Goal: Communication & Community: Answer question/provide support

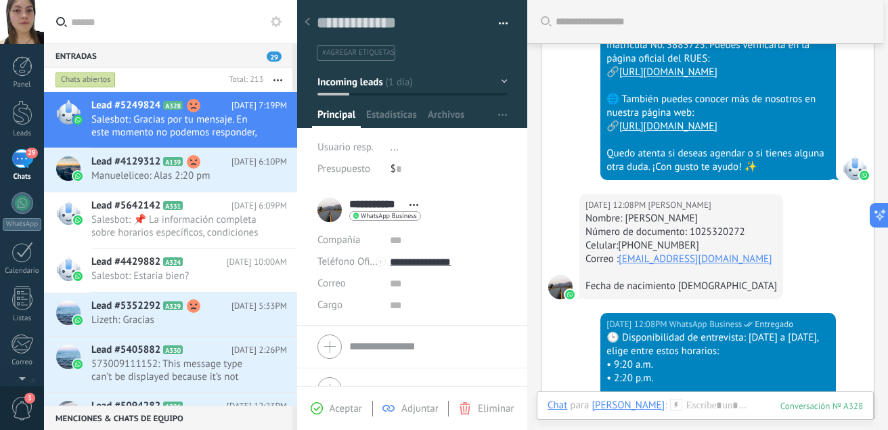
scroll to position [1026, 0]
click at [693, 402] on div at bounding box center [705, 419] width 315 height 41
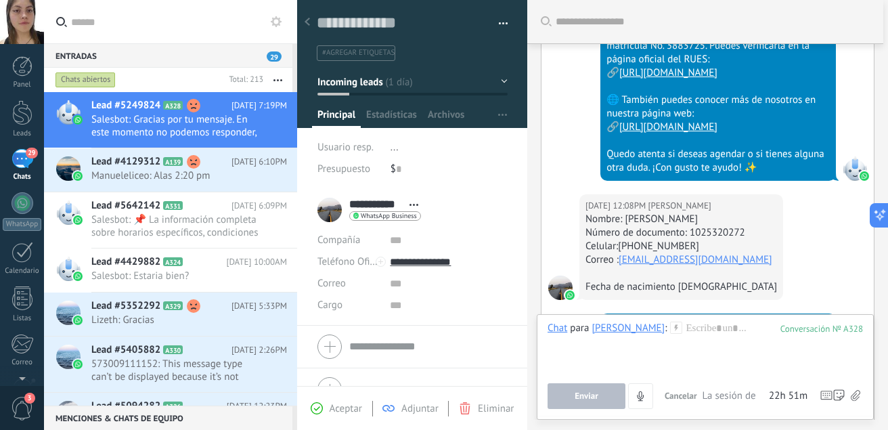
click at [856, 396] on icon at bounding box center [855, 396] width 9 height 12
click at [0, 0] on input "file" at bounding box center [0, 0] width 0 height 0
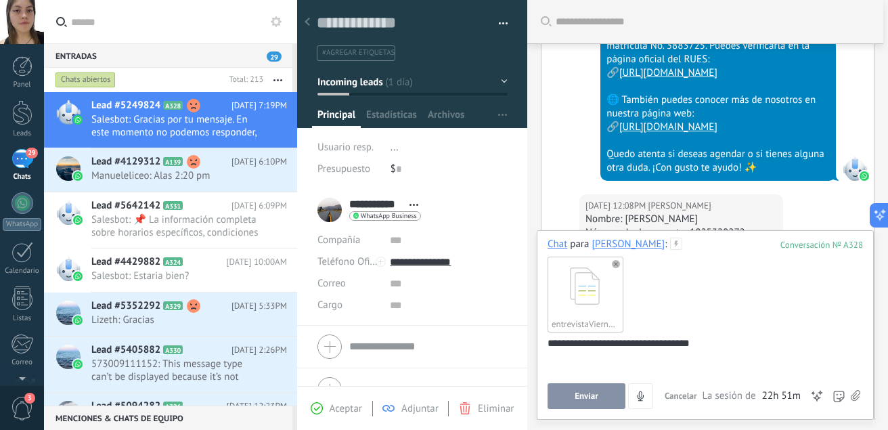
click at [583, 404] on button "Enviar" at bounding box center [587, 396] width 78 height 26
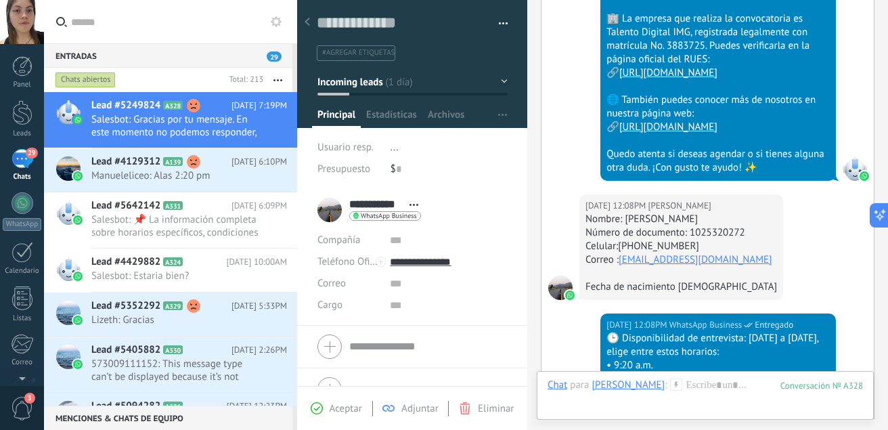
scroll to position [2928, 0]
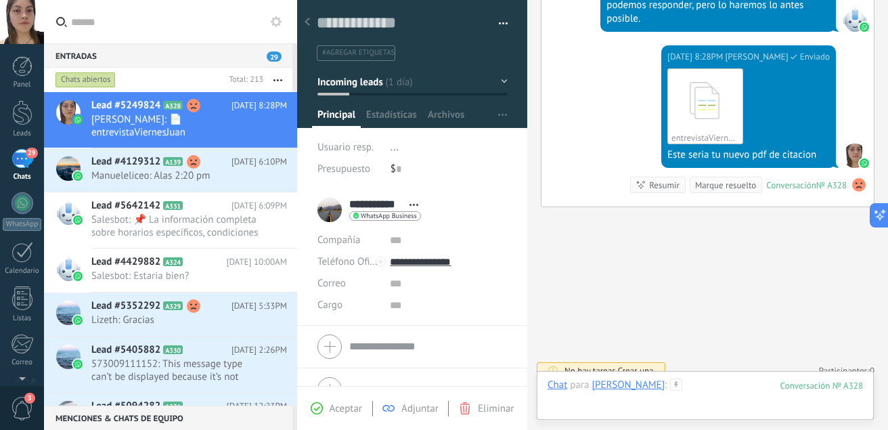
click at [679, 389] on div at bounding box center [705, 398] width 315 height 41
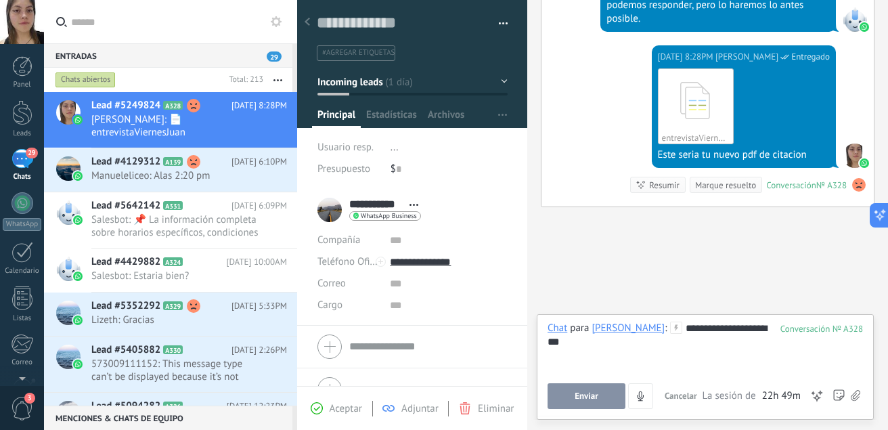
click at [593, 393] on span "Enviar" at bounding box center [587, 395] width 24 height 9
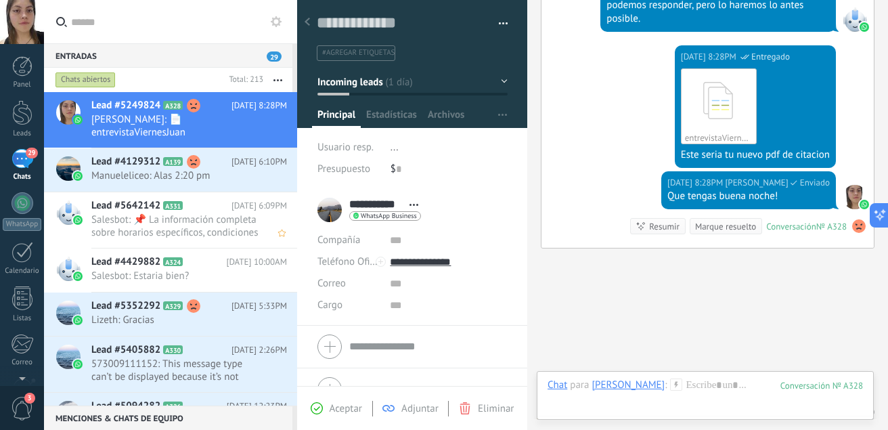
scroll to position [2970, 0]
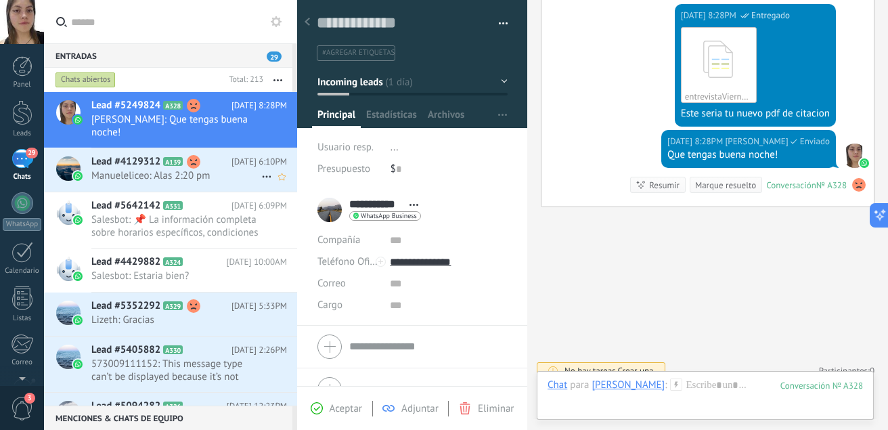
click at [215, 178] on span "Manueleliceo: Alas 2:20 pm" at bounding box center [176, 175] width 170 height 13
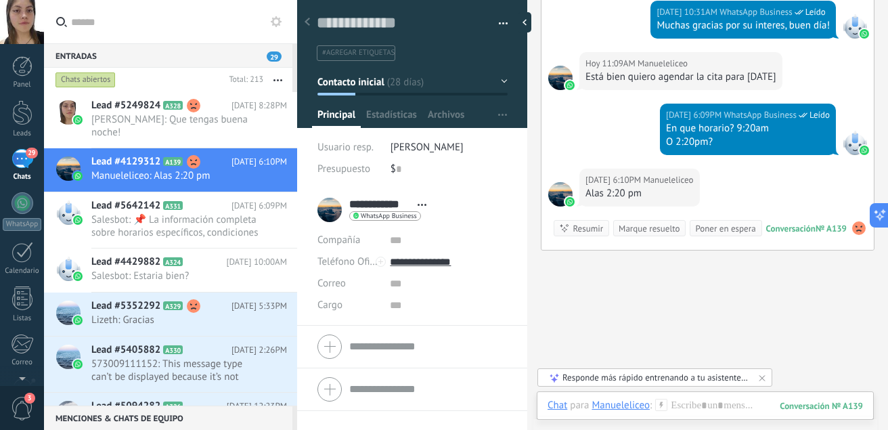
scroll to position [3838, 0]
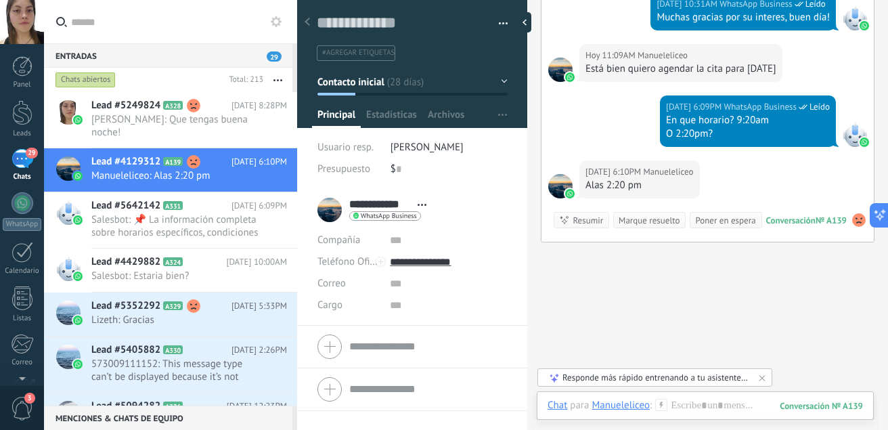
click at [710, 398] on div "Chat Correo Nota Tarea Chat para Manueleliceo : 139 Enviar Cancelar Rastrear cl…" at bounding box center [705, 415] width 337 height 49
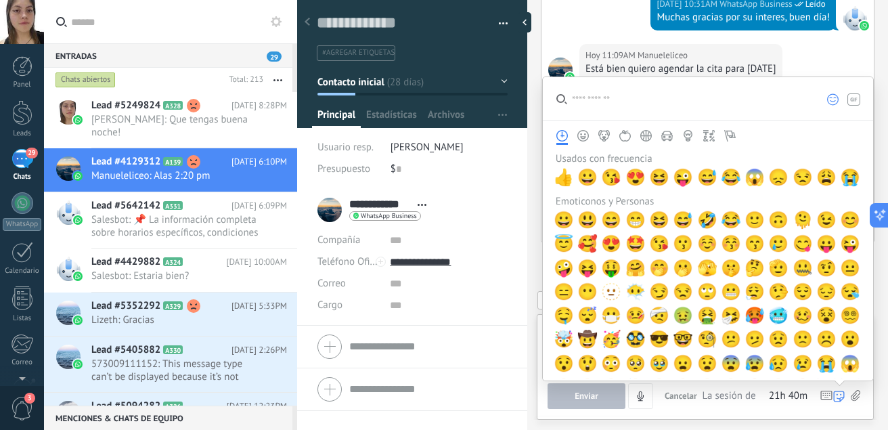
click at [850, 395] on div "Enviar Cancelar Rastrear clics en links ? Reducir links largos y rastrear clics…" at bounding box center [705, 396] width 315 height 26
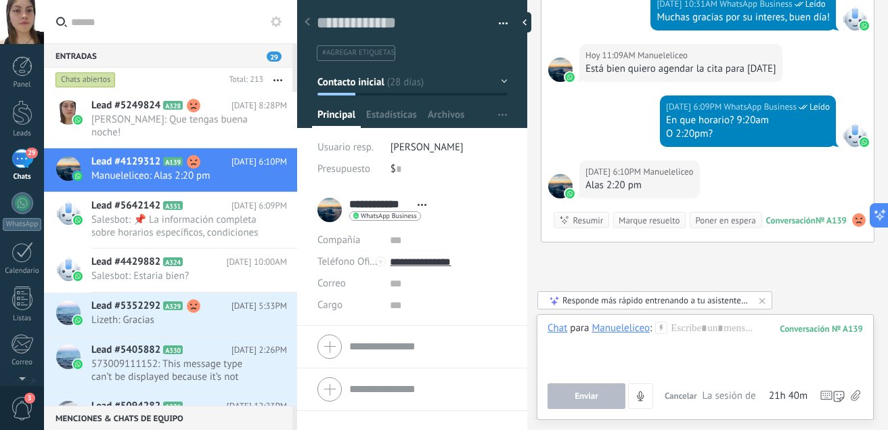
click at [854, 395] on icon at bounding box center [855, 396] width 9 height 12
click at [0, 0] on input "file" at bounding box center [0, 0] width 0 height 0
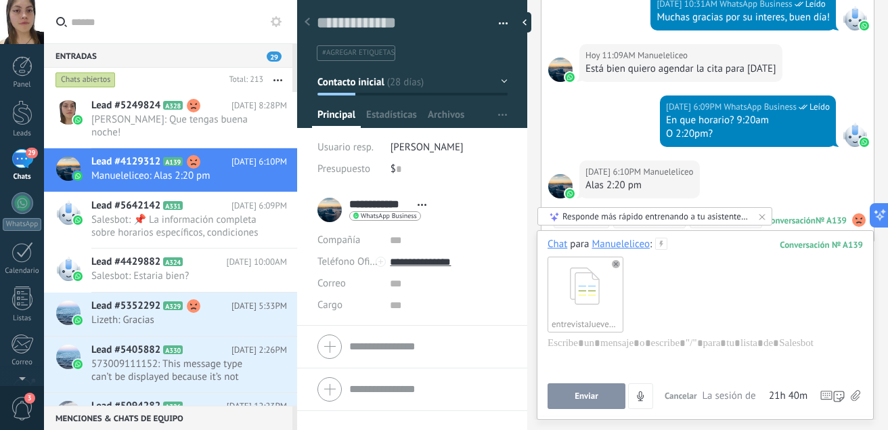
click at [702, 278] on div "entrevistaJuevesManuel [PERSON_NAME].pdf" at bounding box center [705, 293] width 315 height 85
click at [592, 391] on span "Enviar" at bounding box center [587, 395] width 24 height 9
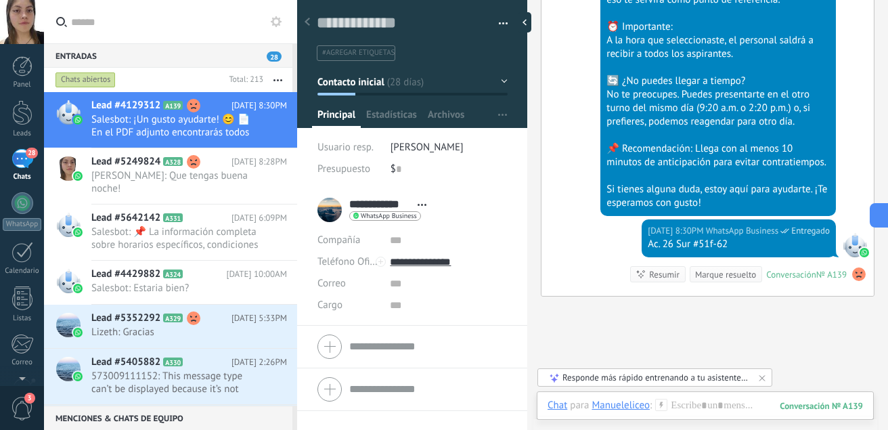
scroll to position [4431, 0]
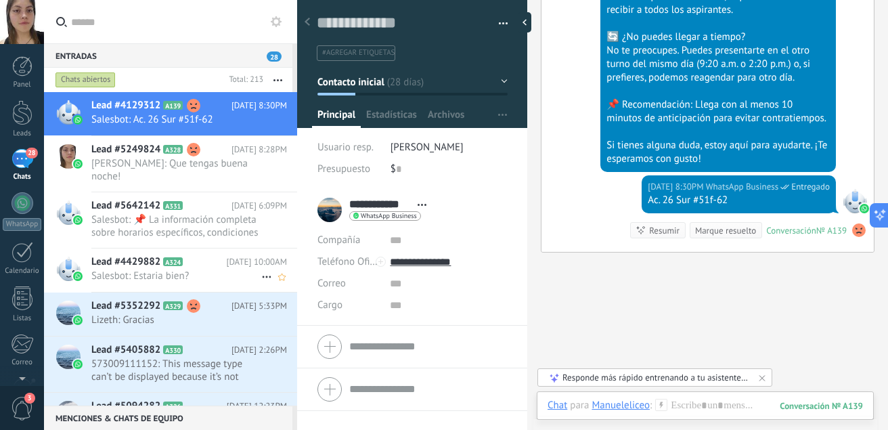
click at [169, 275] on span "Salesbot: Estaria bien?" at bounding box center [176, 275] width 170 height 13
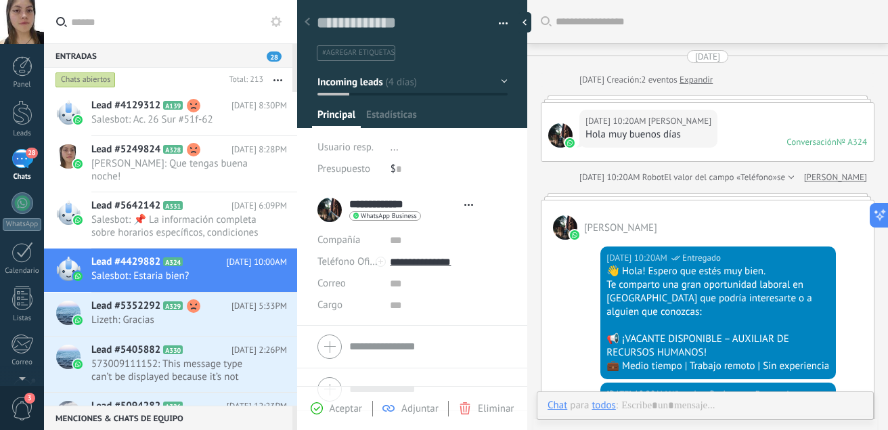
type textarea "**********"
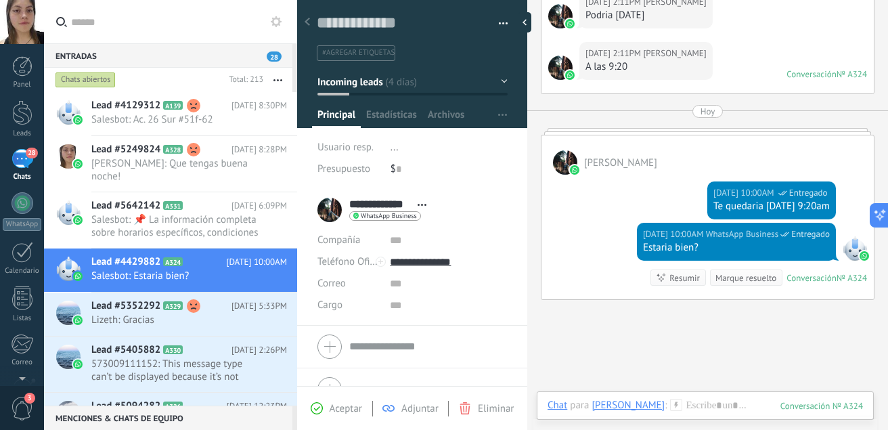
scroll to position [2063, 0]
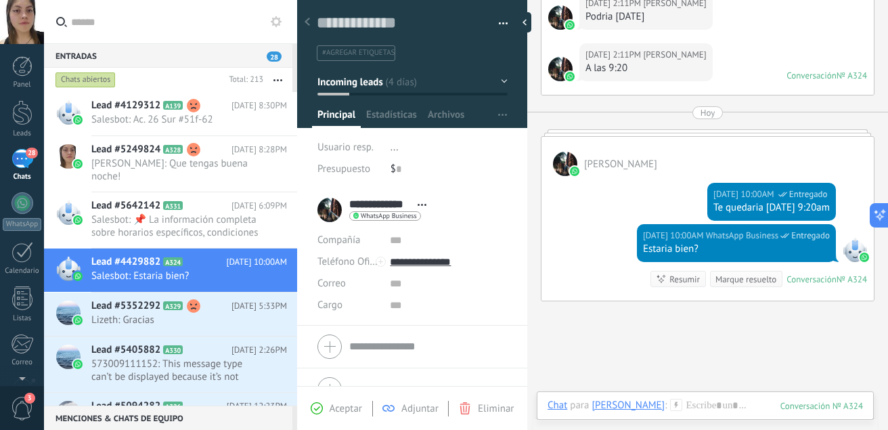
click at [603, 224] on div "[DATE] 10:00AM WhatsApp Business Entregado Estaria bien? Conversación № A324 Co…" at bounding box center [708, 262] width 332 height 76
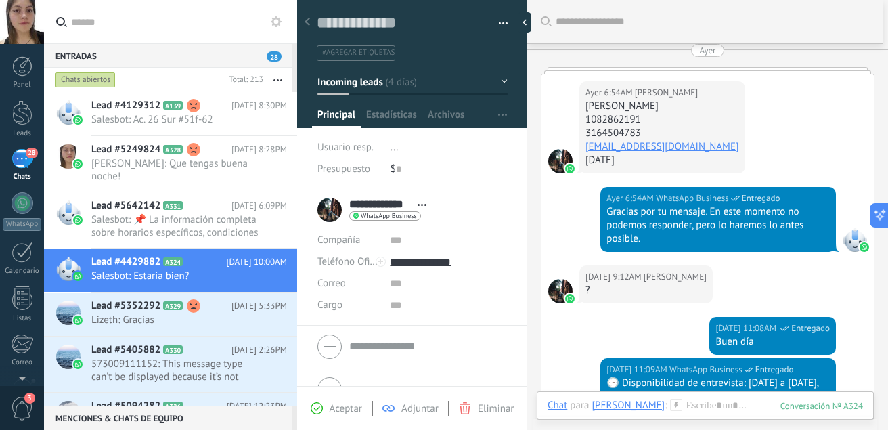
scroll to position [1468, 0]
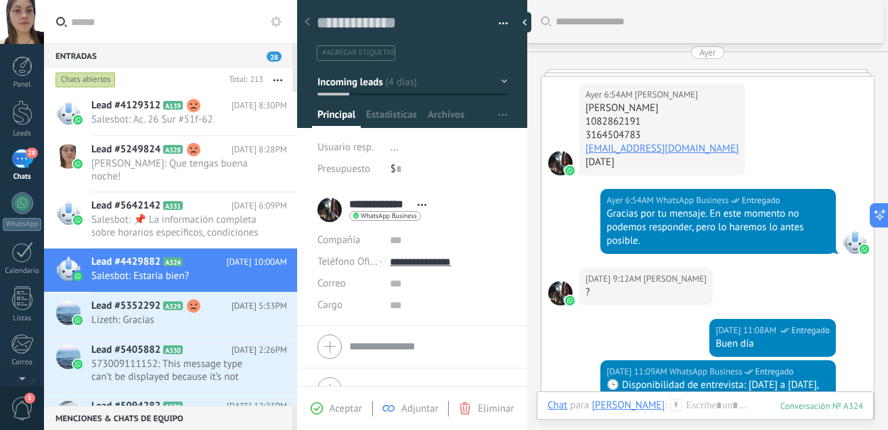
drag, startPoint x: 583, startPoint y: 108, endPoint x: 717, endPoint y: 110, distance: 134.0
click at [717, 110] on div "[DATE] 6:54AM [PERSON_NAME] [PERSON_NAME] 1082862191 3164504783 [EMAIL_ADDRESS]…" at bounding box center [662, 129] width 166 height 92
copy div "[PERSON_NAME]"
drag, startPoint x: 652, startPoint y: 123, endPoint x: 581, endPoint y: 123, distance: 71.1
click at [581, 123] on div "[DATE] 6:54AM [PERSON_NAME] [PERSON_NAME] 1082862191 3164504783 [EMAIL_ADDRESS]…" at bounding box center [662, 129] width 166 height 92
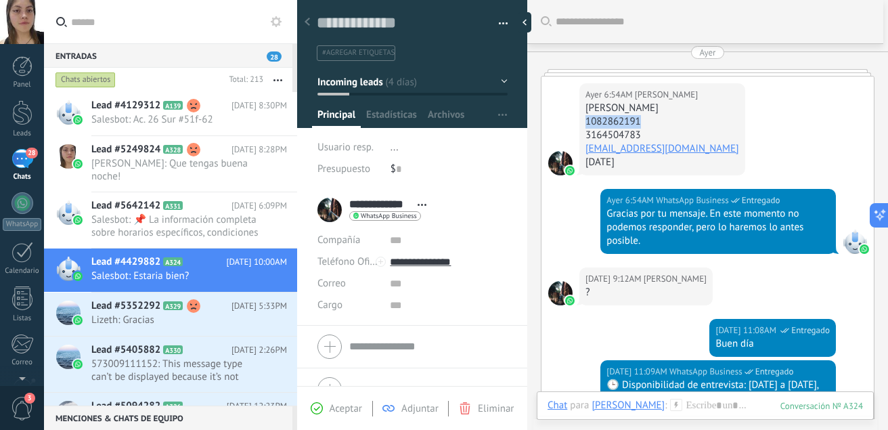
copy div "1082862191"
drag, startPoint x: 644, startPoint y: 135, endPoint x: 586, endPoint y: 136, distance: 58.9
click at [586, 136] on div "3164504783" at bounding box center [663, 136] width 154 height 14
copy div "3164504783"
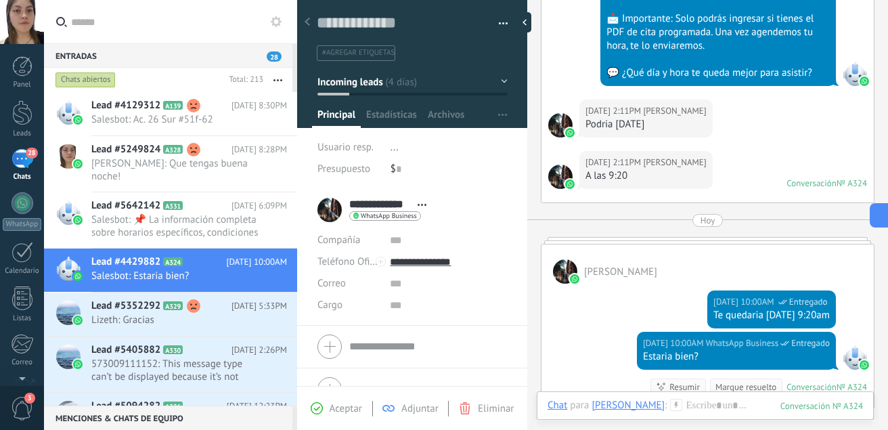
scroll to position [2157, 0]
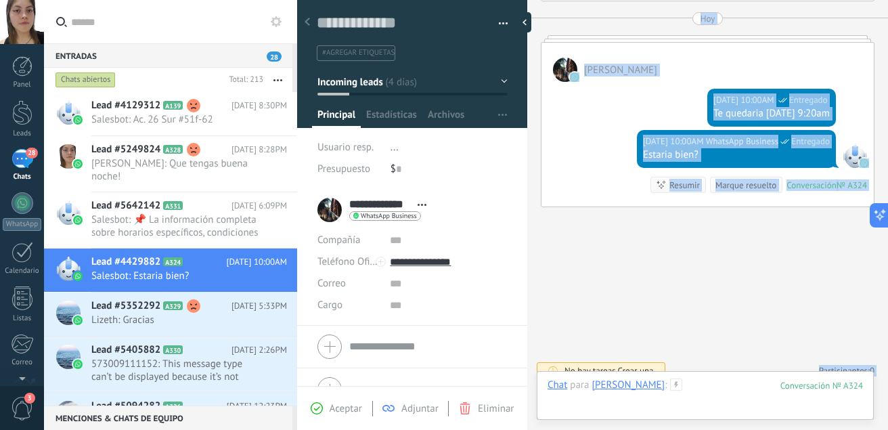
click at [740, 388] on div at bounding box center [705, 398] width 315 height 41
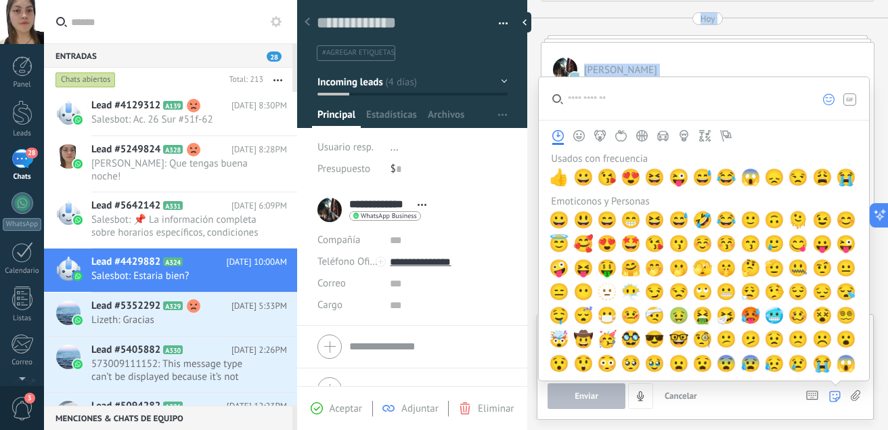
click at [860, 401] on icon at bounding box center [855, 396] width 9 height 12
click at [0, 0] on input "file" at bounding box center [0, 0] width 0 height 0
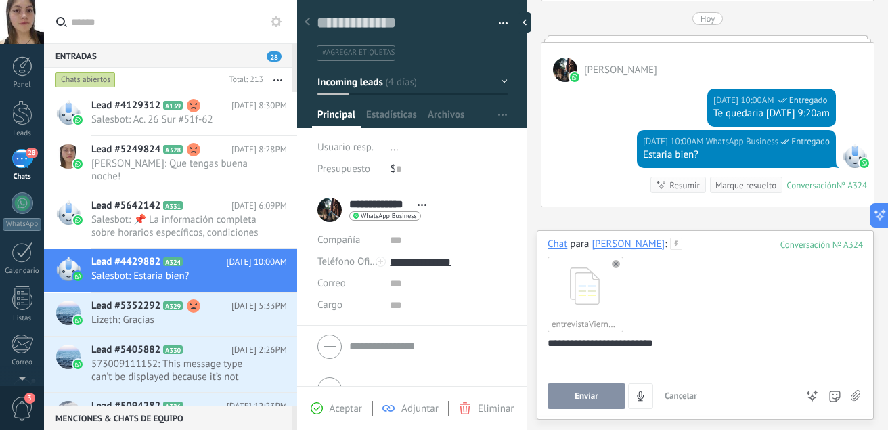
click at [597, 388] on button "Enviar" at bounding box center [587, 396] width 78 height 26
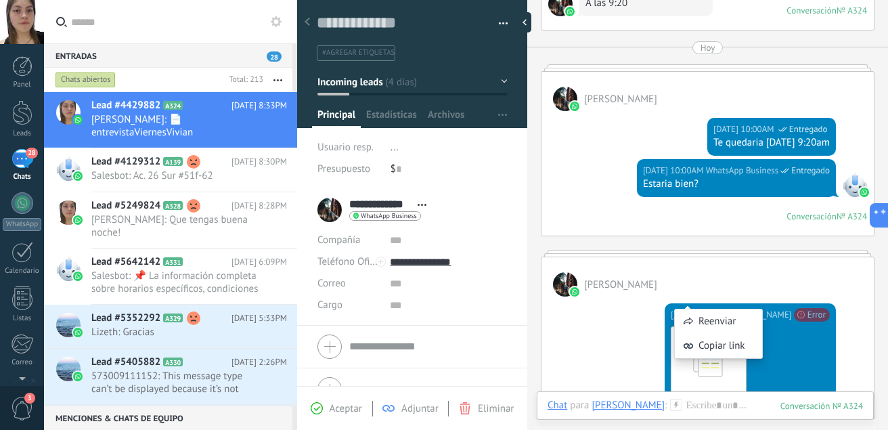
scroll to position [2127, 0]
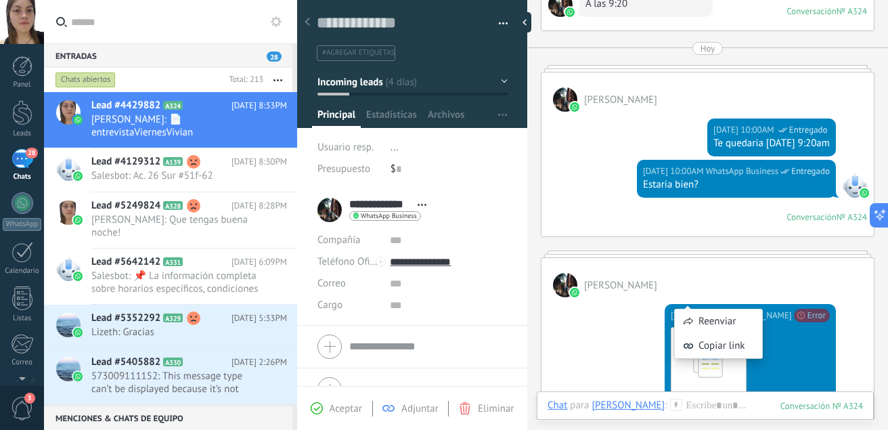
drag, startPoint x: 689, startPoint y: 299, endPoint x: 588, endPoint y: 324, distance: 103.9
click at [588, 324] on div "[DATE] 8:33PM [PERSON_NAME] No se puede enviar tu mensaje. El destinatario ha e…" at bounding box center [708, 381] width 332 height 168
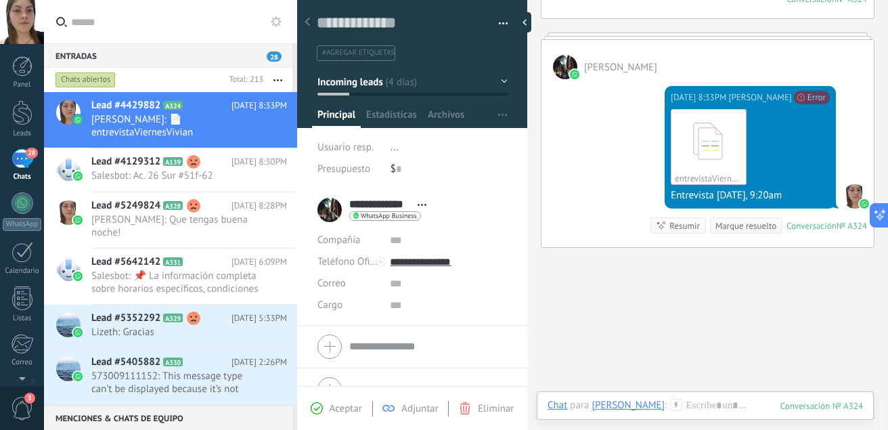
scroll to position [2386, 0]
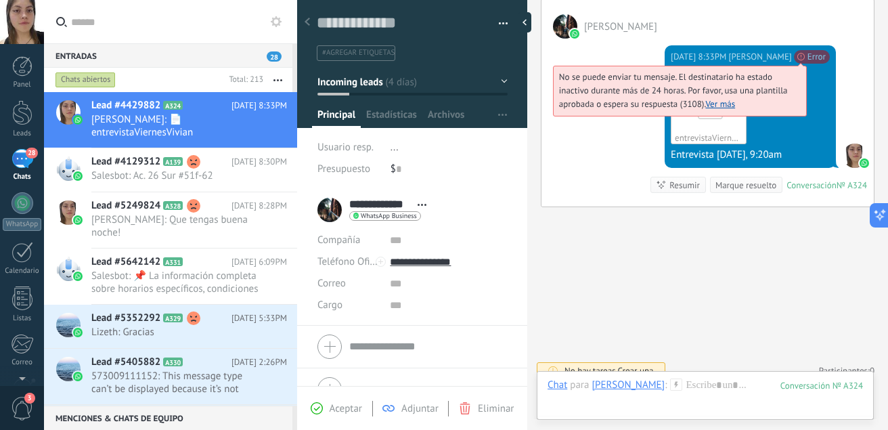
click at [812, 50] on span "Error" at bounding box center [812, 57] width 36 height 14
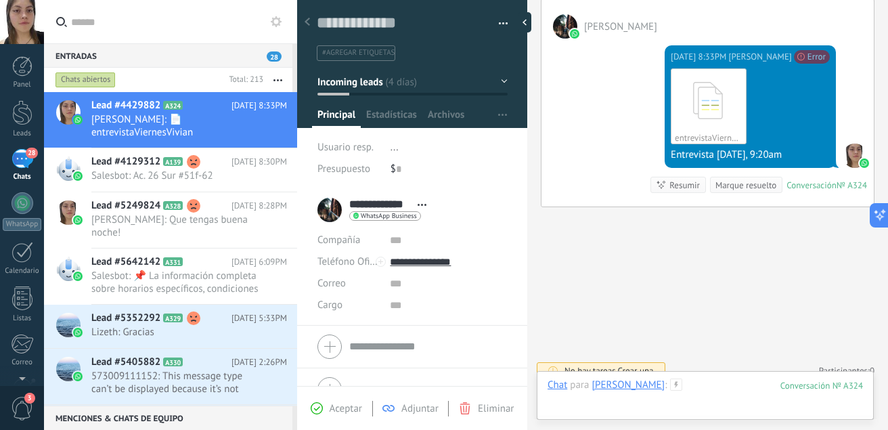
click at [693, 393] on div at bounding box center [705, 398] width 315 height 41
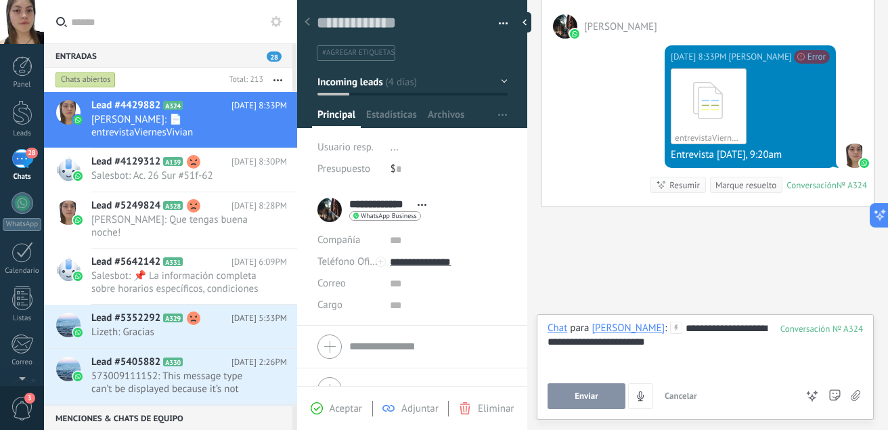
click at [595, 402] on button "Enviar" at bounding box center [587, 396] width 78 height 26
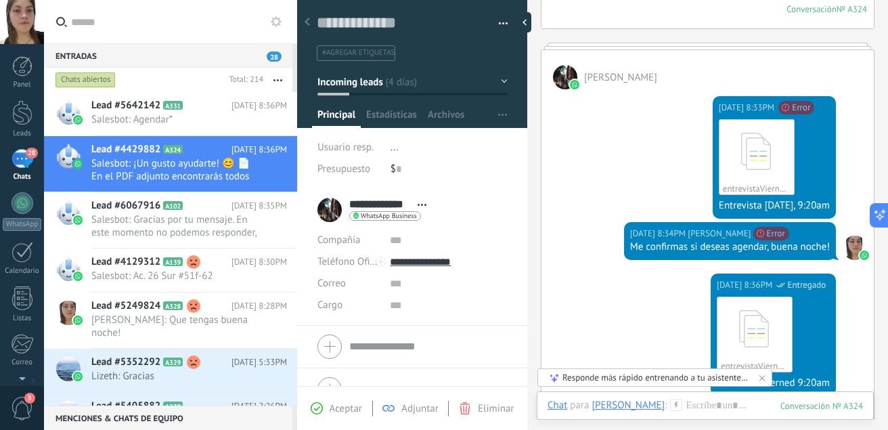
scroll to position [2843, 0]
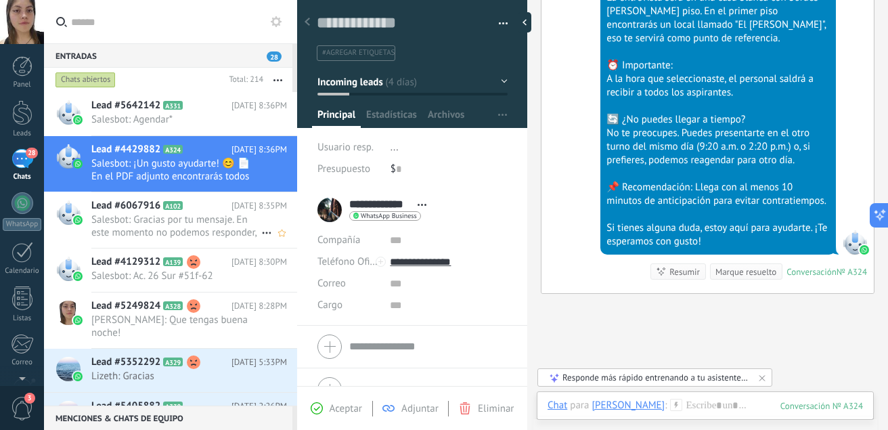
click at [192, 221] on span "Salesbot: Gracias por tu mensaje. En este momento no podemos responder, pero lo…" at bounding box center [176, 226] width 170 height 26
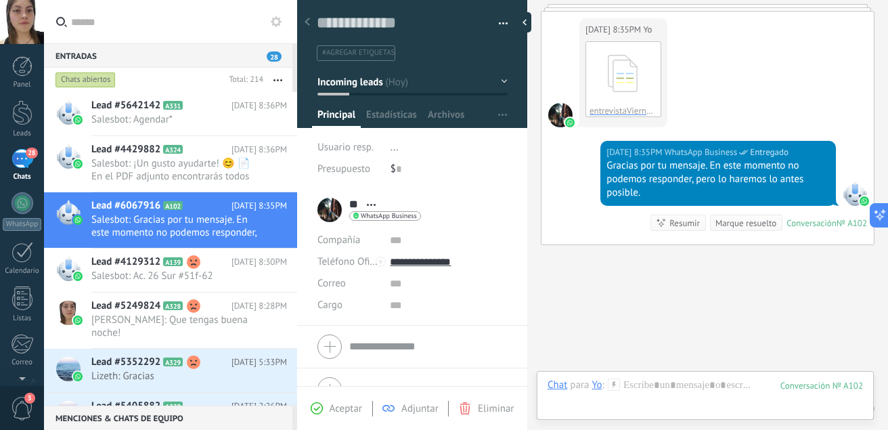
scroll to position [143, 0]
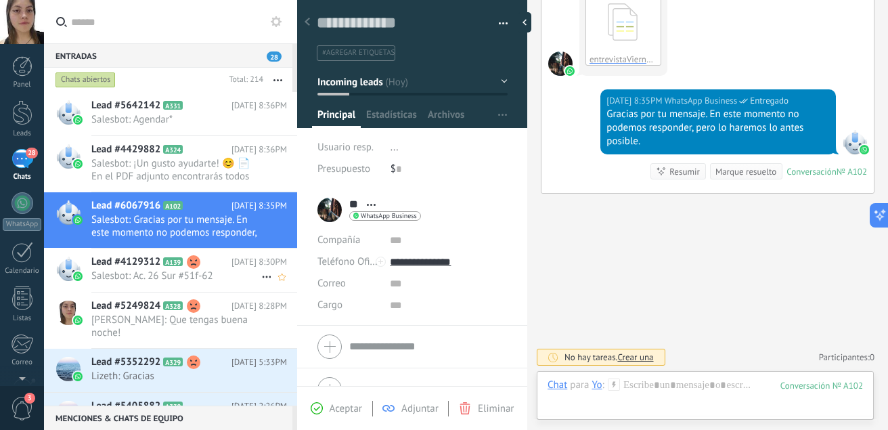
click at [195, 258] on use at bounding box center [194, 262] width 14 height 14
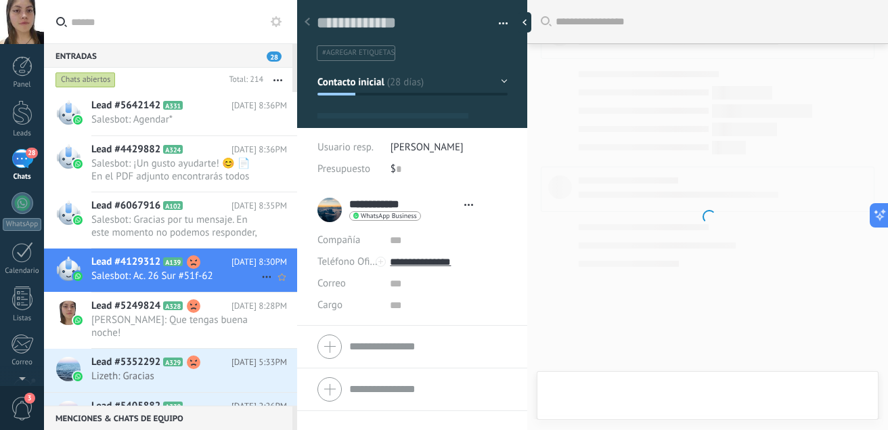
type textarea "**********"
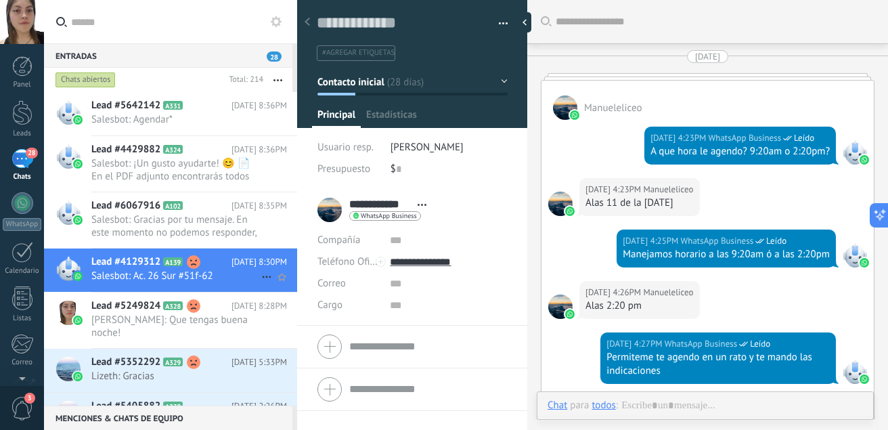
scroll to position [20, 0]
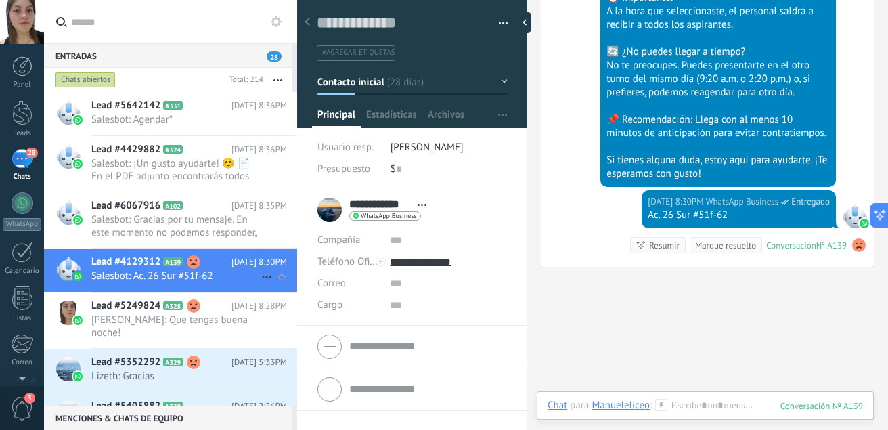
click at [196, 274] on span "Salesbot: Ac. 26 Sur #51f-62" at bounding box center [176, 275] width 170 height 13
click at [392, 118] on span "Estadísticas" at bounding box center [391, 118] width 51 height 20
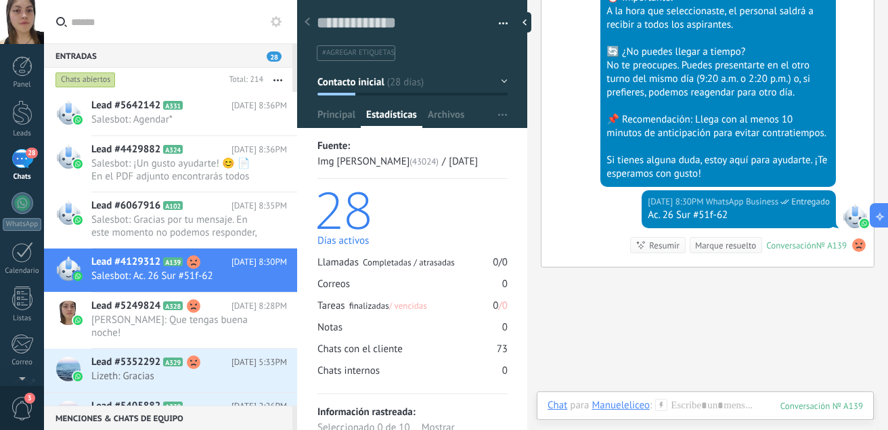
click at [607, 154] on div "Si tienes alguna duda, estoy aquí para ayudarte. ¡Te esperamos con gusto!" at bounding box center [718, 167] width 223 height 27
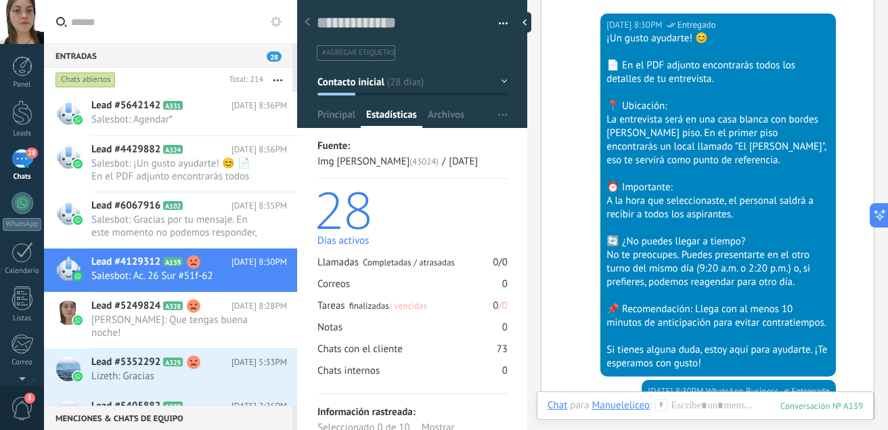
scroll to position [4067, 0]
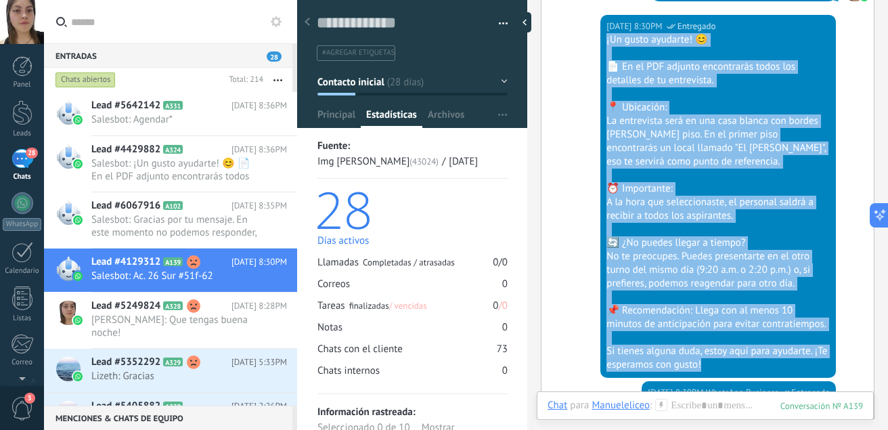
drag, startPoint x: 735, startPoint y: 356, endPoint x: 601, endPoint y: 29, distance: 353.3
click at [601, 29] on div "[DATE] 8:30PM WhatsApp Business Entregado ¡Un gusto ayudarte! 😊 📄 En el PDF adj…" at bounding box center [718, 196] width 236 height 363
copy div "¡Un gusto ayudarte! 😊 📄 En el PDF adjunto encontrarás todos los detalles de tu …"
